Goal: Task Accomplishment & Management: Manage account settings

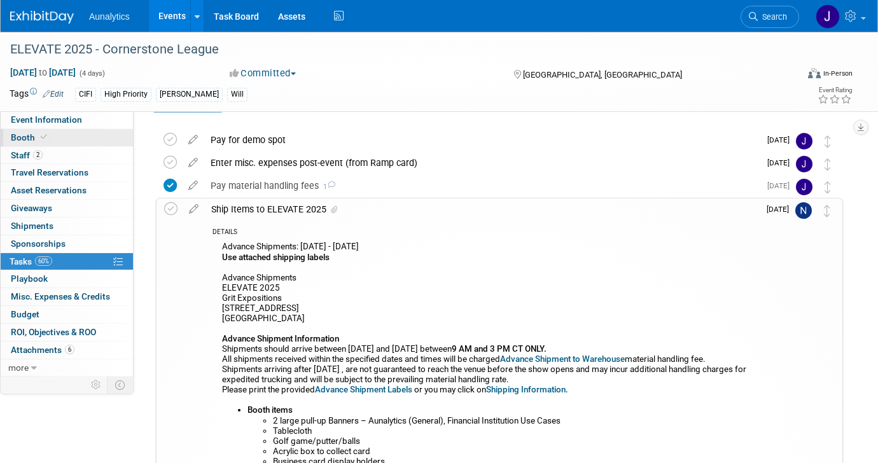
click at [46, 141] on span "Booth" at bounding box center [30, 137] width 39 height 10
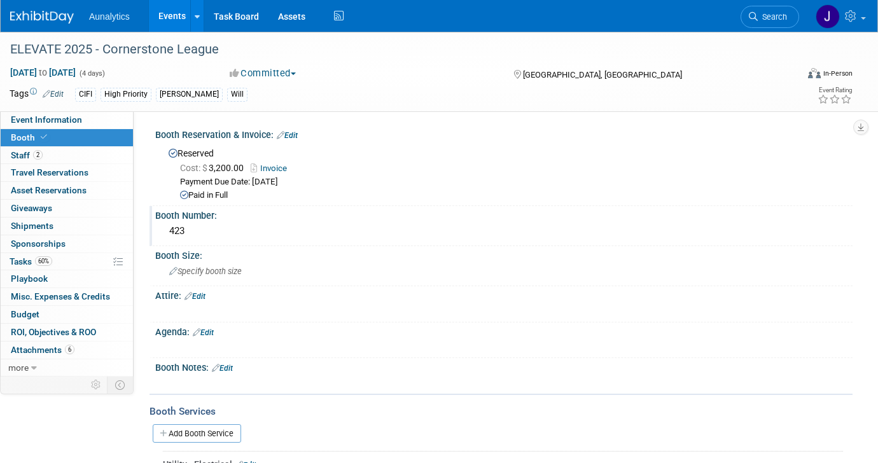
click at [184, 230] on div "423" at bounding box center [504, 231] width 678 height 20
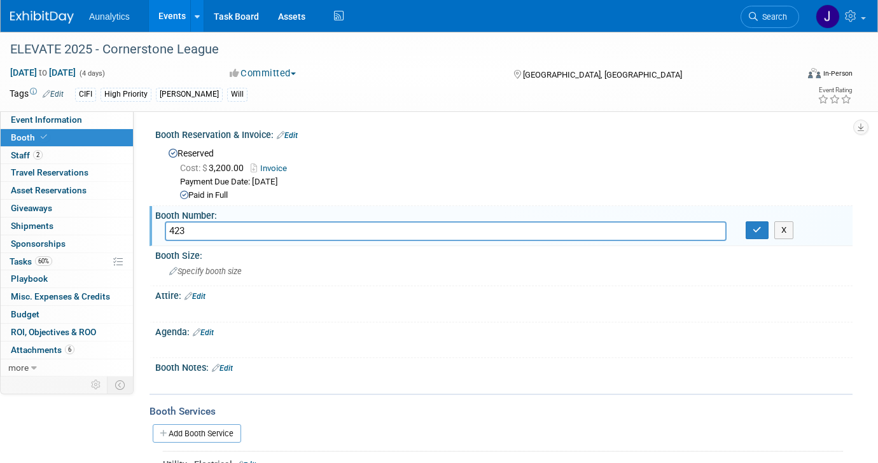
click at [184, 230] on input "423" at bounding box center [446, 231] width 562 height 20
click at [751, 235] on button "button" at bounding box center [756, 230] width 23 height 18
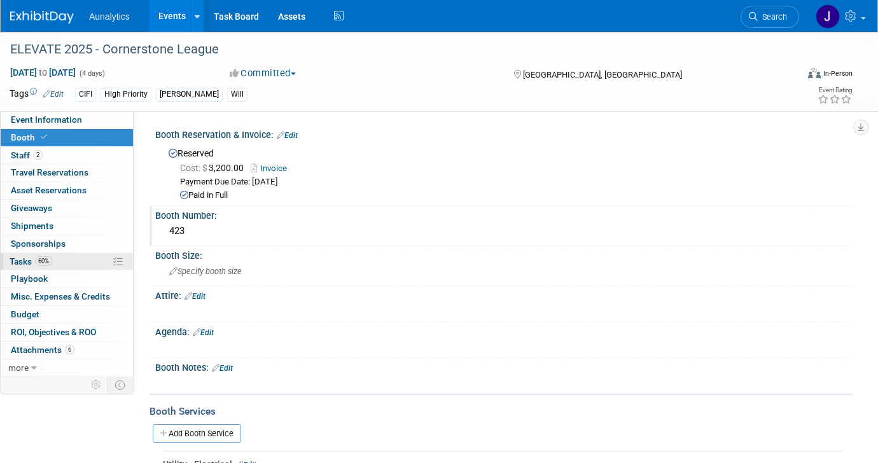
click at [59, 265] on link "60% Tasks 60%" at bounding box center [67, 261] width 132 height 17
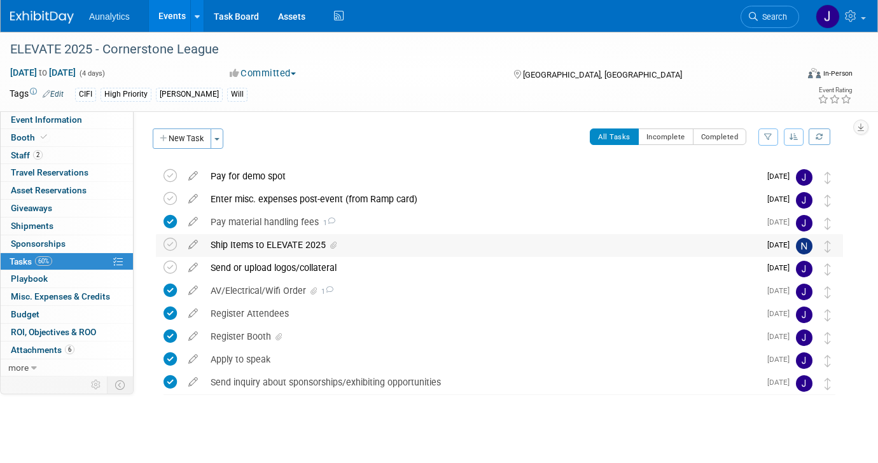
click at [217, 252] on div "Ship Items to ELEVATE 2025" at bounding box center [481, 245] width 555 height 22
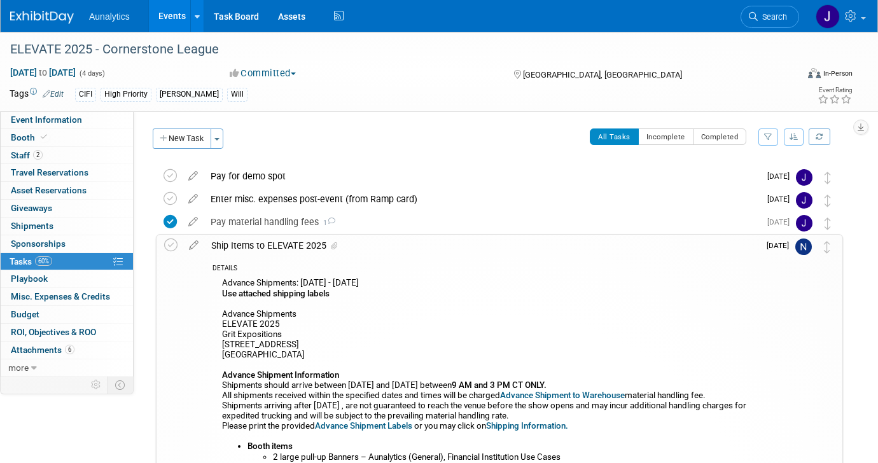
click at [407, 135] on div "All Tasks Incomplete Completed Filter by Assignee -- Select Assignee -- All una…" at bounding box center [536, 141] width 612 height 27
click at [173, 20] on link "Events" at bounding box center [172, 16] width 46 height 32
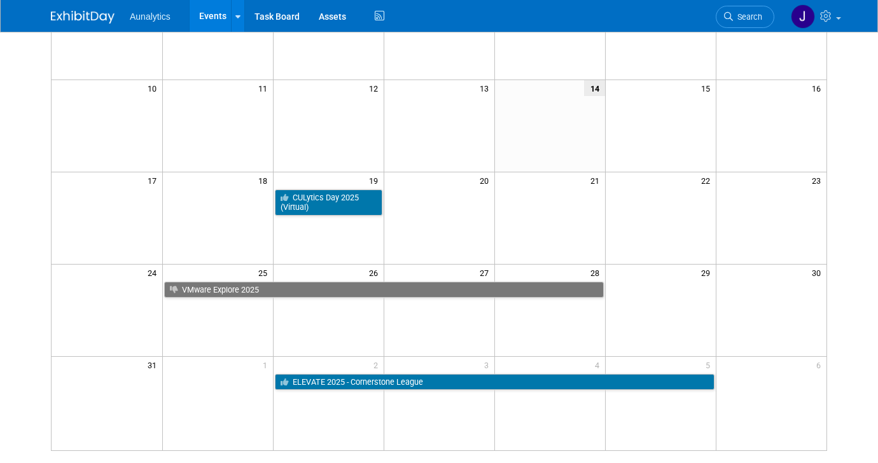
scroll to position [249, 0]
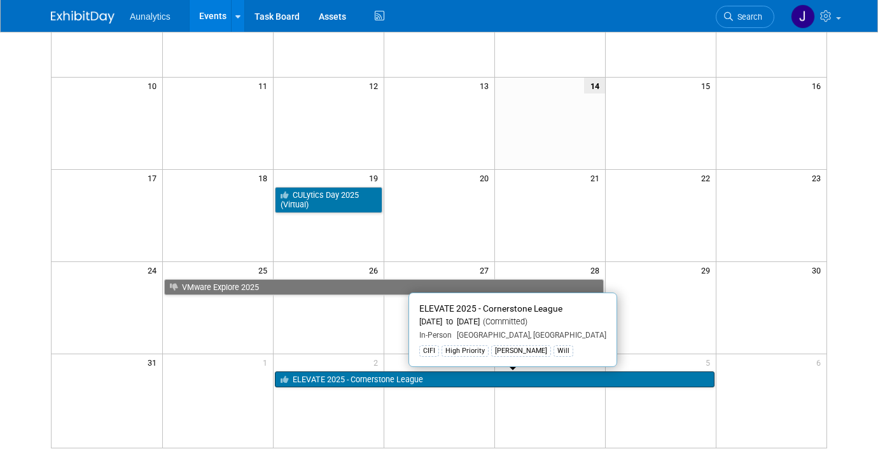
click at [349, 382] on link "ELEVATE 2025 - Cornerstone League" at bounding box center [494, 379] width 439 height 17
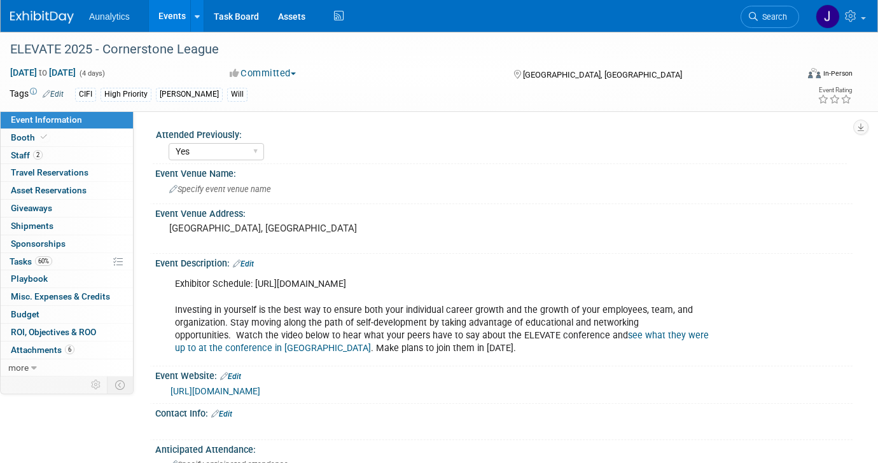
select select "Yes"
select select "Submitted"
click at [172, 13] on link "Events" at bounding box center [172, 16] width 46 height 32
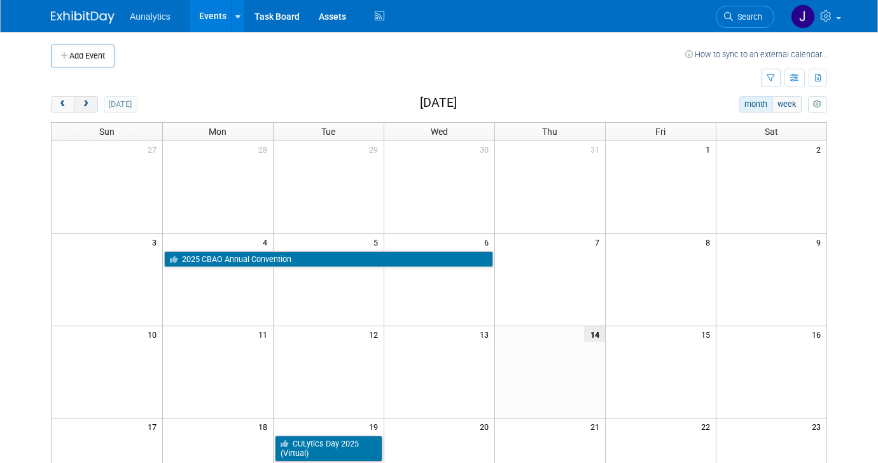
click at [85, 104] on span "next" at bounding box center [86, 104] width 10 height 8
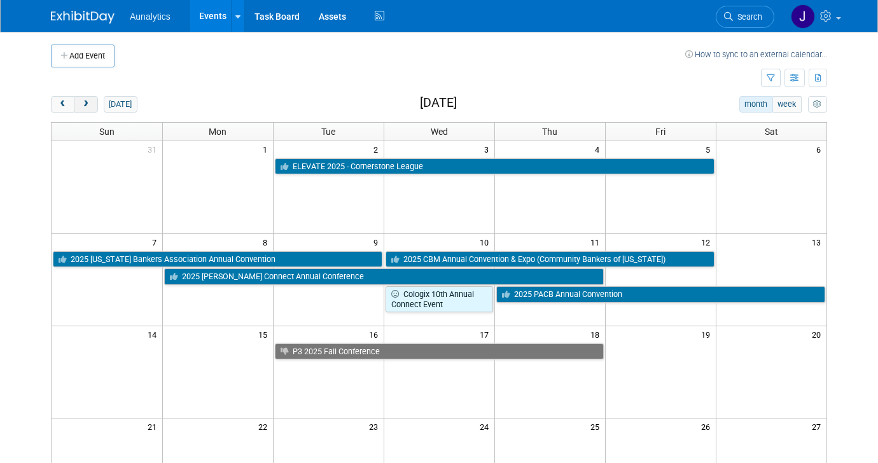
click at [90, 106] on span "next" at bounding box center [86, 104] width 10 height 8
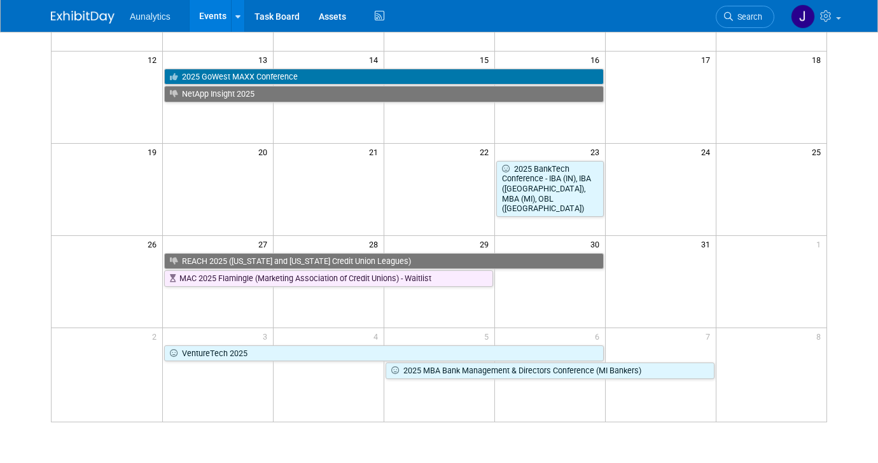
scroll to position [282, 0]
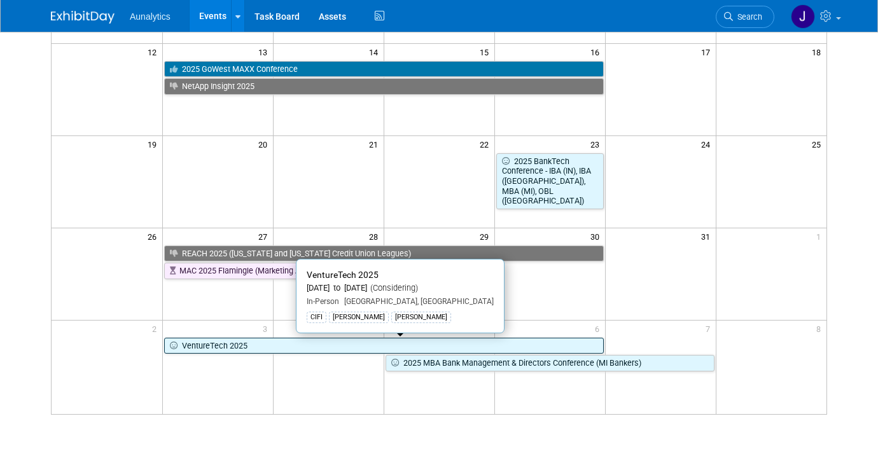
click at [233, 343] on link "VentureTech 2025" at bounding box center [383, 346] width 439 height 17
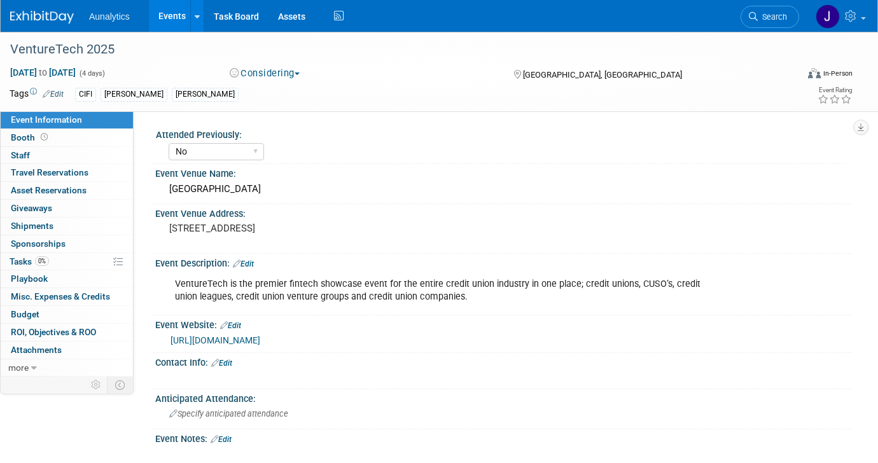
select select "No"
click at [258, 337] on link "https://myventuretech.com/" at bounding box center [215, 340] width 90 height 10
